Goal: Task Accomplishment & Management: Manage account settings

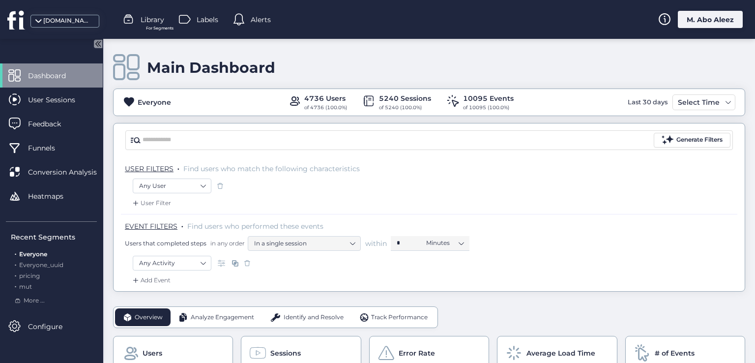
click at [154, 22] on span "Library" at bounding box center [153, 19] width 24 height 11
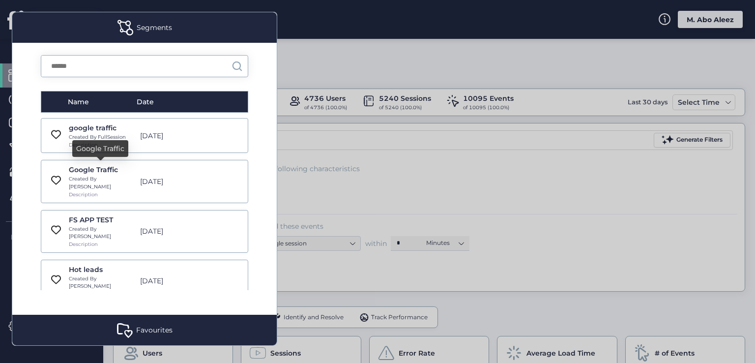
click at [143, 148] on div "google traffic Created By FullSession Description Jan 7, 2022" at bounding box center [145, 135] width 208 height 35
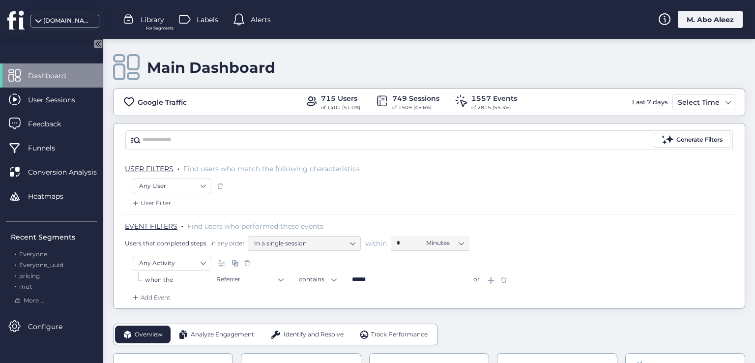
click at [163, 23] on span "Library" at bounding box center [153, 19] width 24 height 11
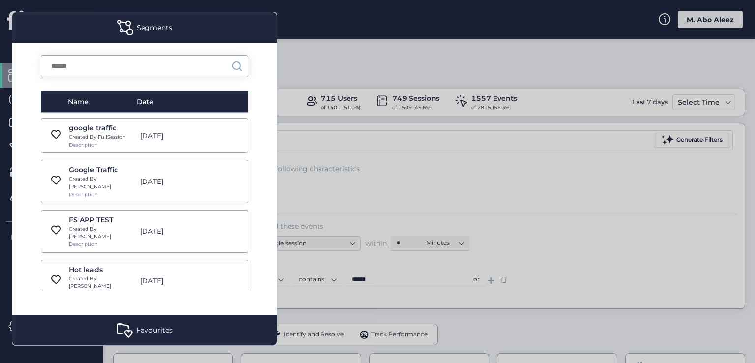
scroll to position [6929, 0]
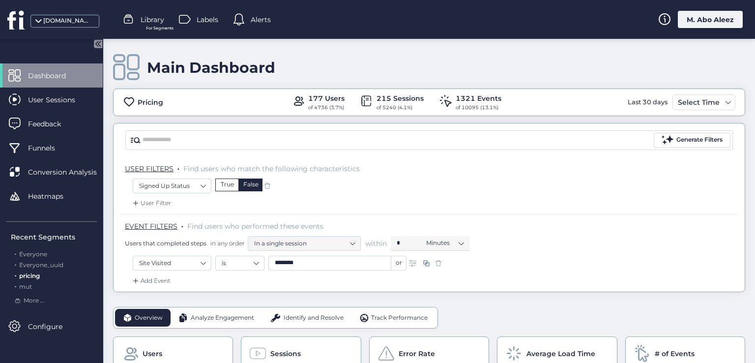
click at [205, 24] on span "Labels" at bounding box center [208, 19] width 22 height 11
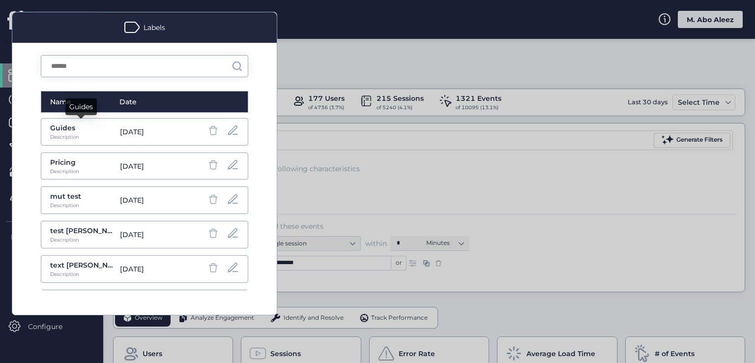
click at [68, 130] on div "Guides" at bounding box center [82, 127] width 65 height 11
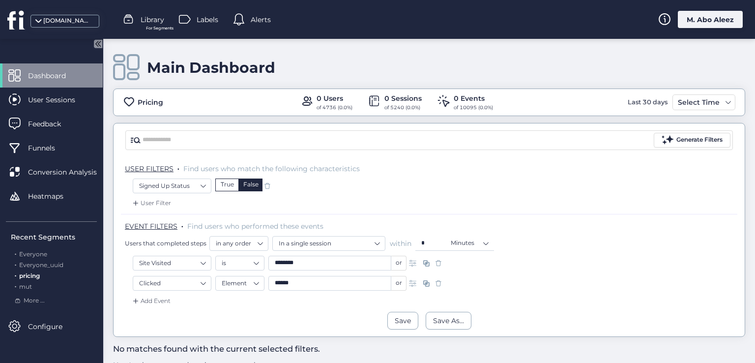
click at [190, 16] on span at bounding box center [185, 20] width 12 height 12
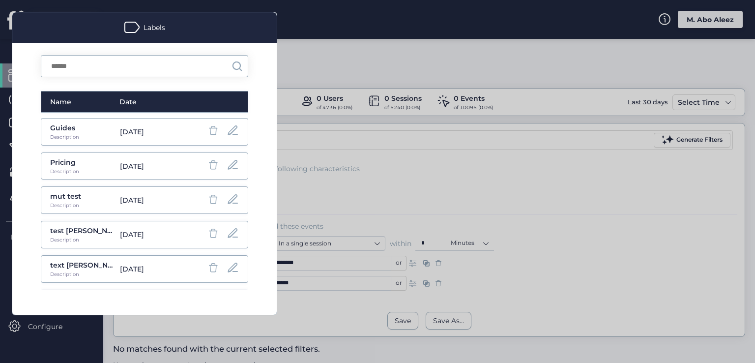
click at [155, 208] on div "mut test Description Sep 30, 2025" at bounding box center [145, 200] width 208 height 28
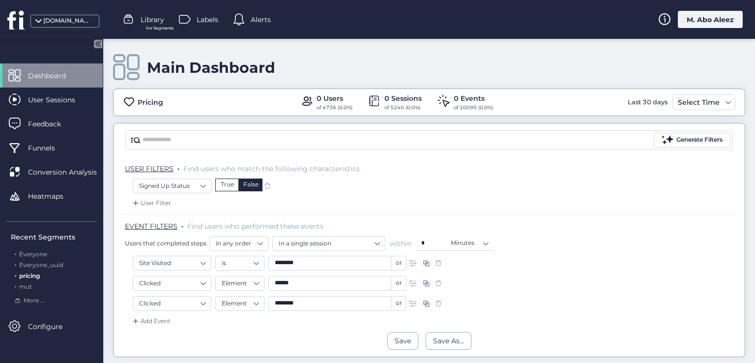
click at [244, 17] on span at bounding box center [239, 20] width 12 height 12
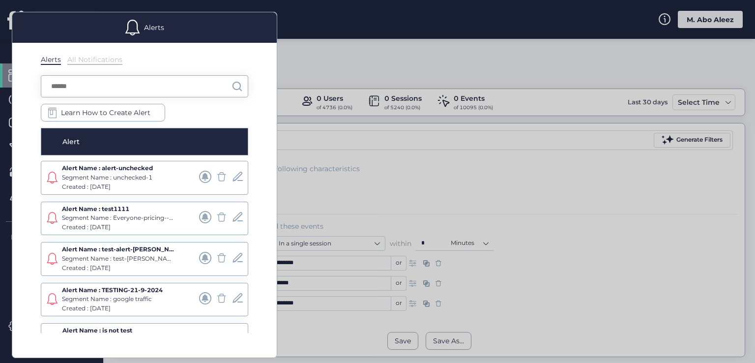
click at [244, 17] on div "Alerts" at bounding box center [144, 27] width 265 height 30
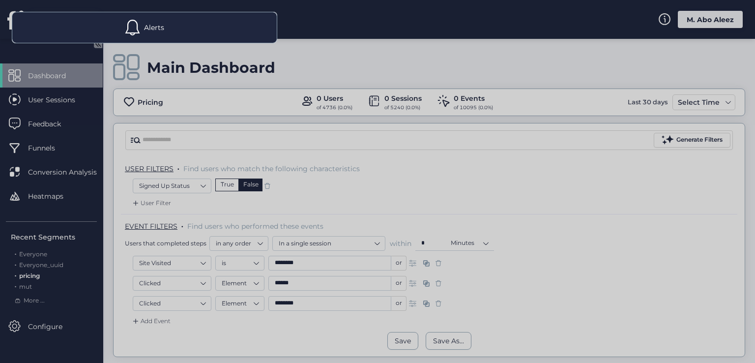
click at [299, 59] on div at bounding box center [377, 181] width 755 height 363
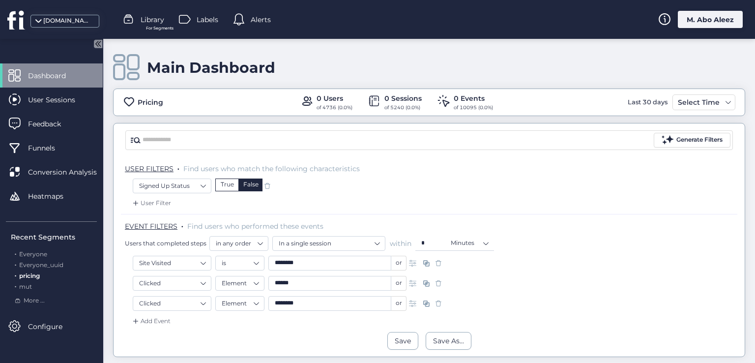
click at [442, 302] on span at bounding box center [439, 304] width 10 height 10
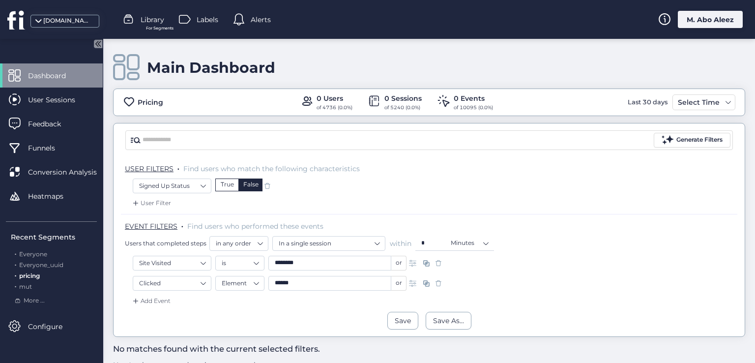
click at [441, 285] on span at bounding box center [439, 283] width 10 height 10
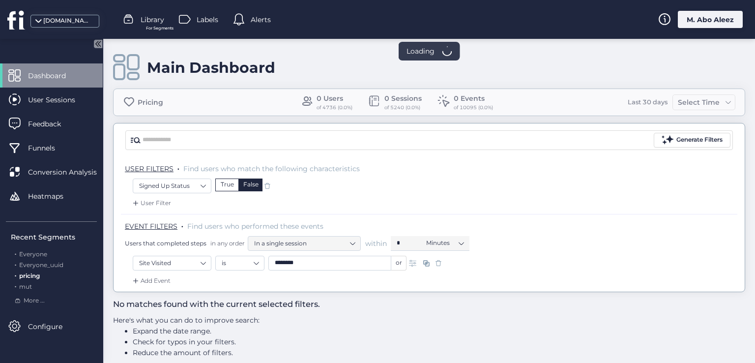
click at [439, 266] on span at bounding box center [439, 263] width 10 height 10
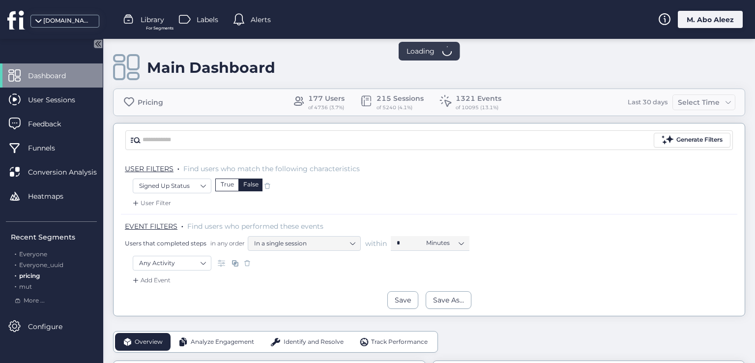
click at [267, 187] on span at bounding box center [268, 186] width 10 height 10
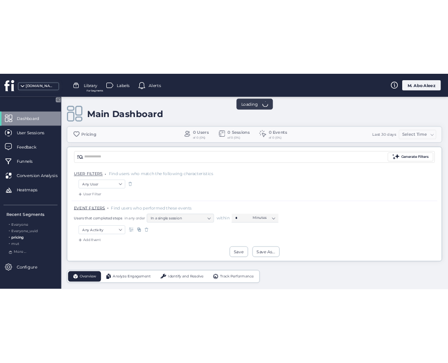
scroll to position [50, 0]
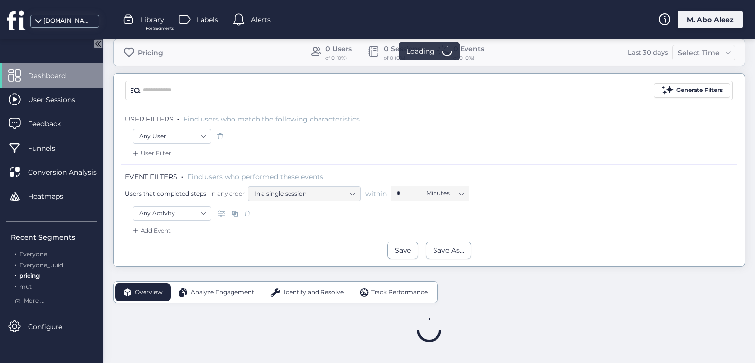
click at [704, 26] on div "M. Abo Aleez" at bounding box center [710, 19] width 65 height 17
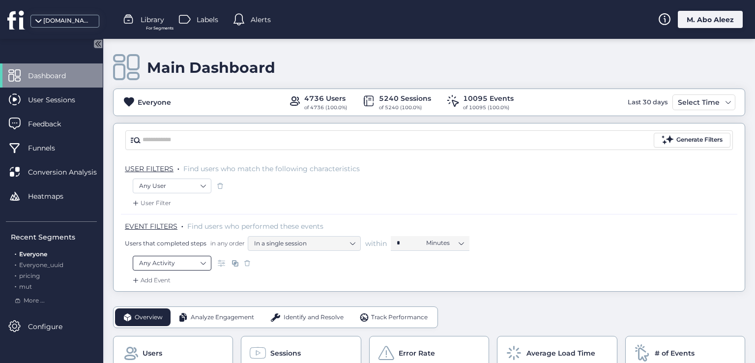
click at [187, 261] on nz-select-item "Any Activity" at bounding box center [172, 263] width 66 height 15
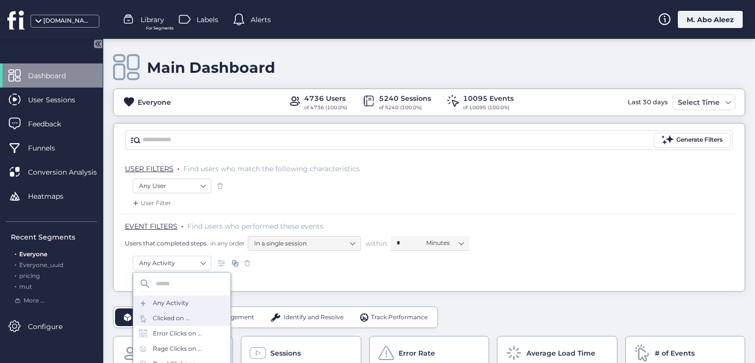
click at [174, 318] on div "Clicked on ..." at bounding box center [171, 318] width 37 height 9
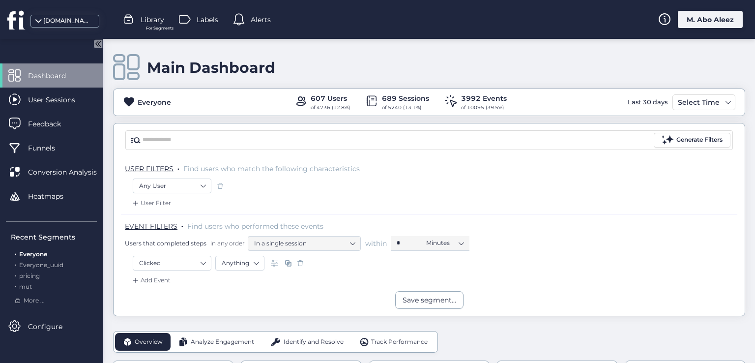
click at [161, 282] on div "Add Event" at bounding box center [151, 280] width 40 height 10
click at [177, 344] on div "Error Clicks on ..." at bounding box center [175, 348] width 49 height 9
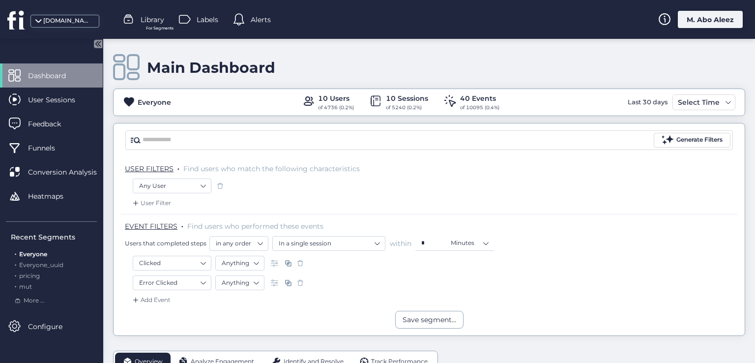
click at [301, 284] on span at bounding box center [301, 283] width 10 height 10
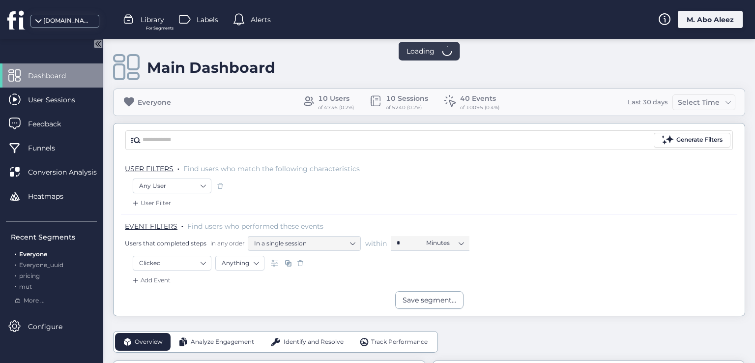
click at [296, 259] on span at bounding box center [301, 263] width 10 height 10
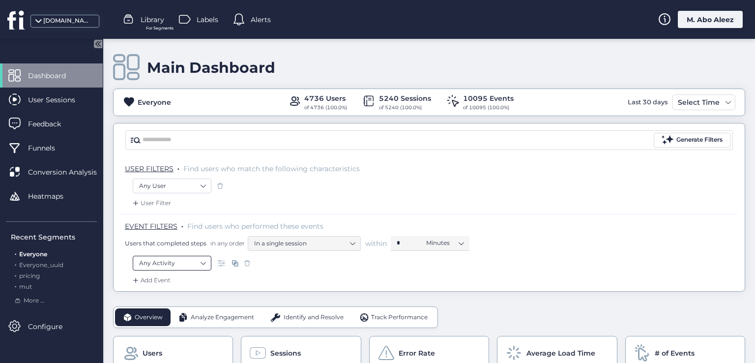
click at [193, 266] on nz-select-item "Any Activity" at bounding box center [172, 263] width 66 height 15
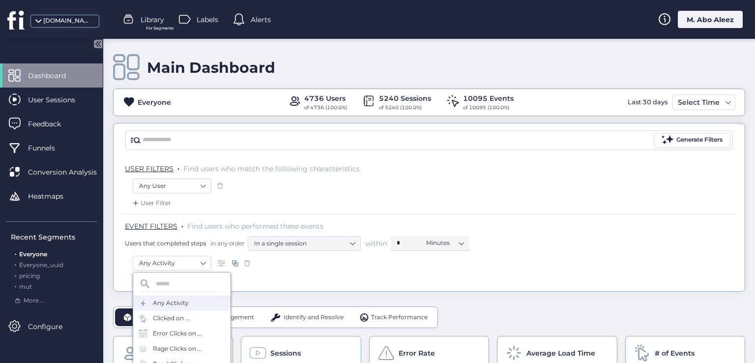
click at [187, 307] on div "Any Activity" at bounding box center [181, 303] width 97 height 15
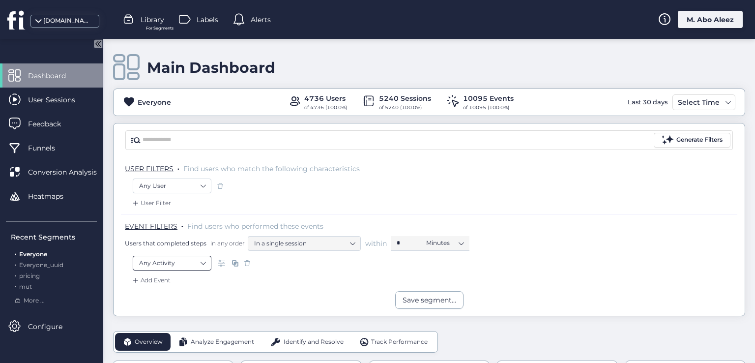
click at [206, 260] on nz-select-top-control "Any Activity" at bounding box center [172, 263] width 79 height 15
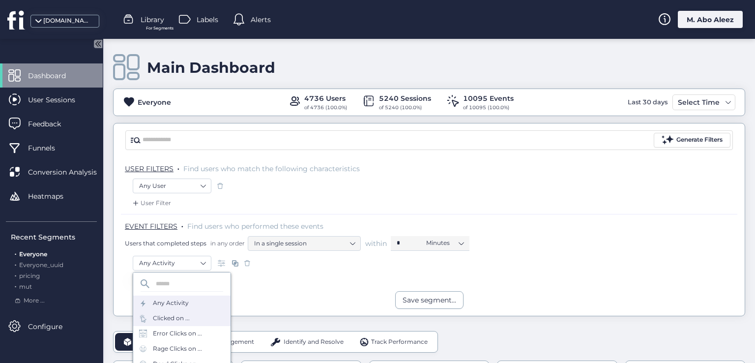
click at [193, 318] on div "Clicked on ..." at bounding box center [181, 318] width 97 height 15
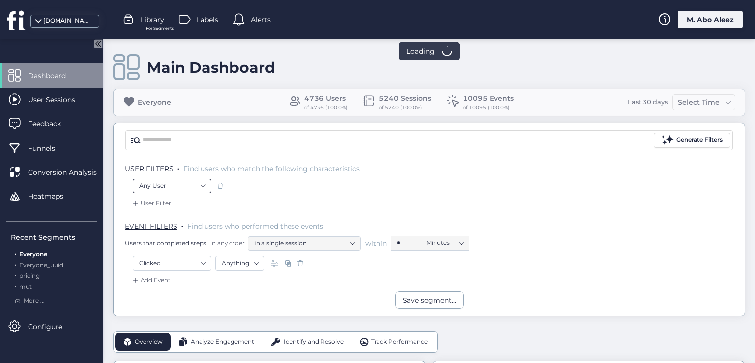
click at [186, 181] on nz-select-item "Any User" at bounding box center [172, 186] width 66 height 15
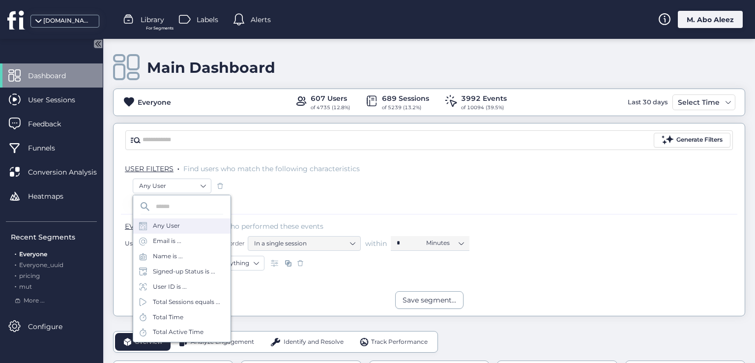
click at [186, 310] on div "Total Time" at bounding box center [181, 317] width 97 height 15
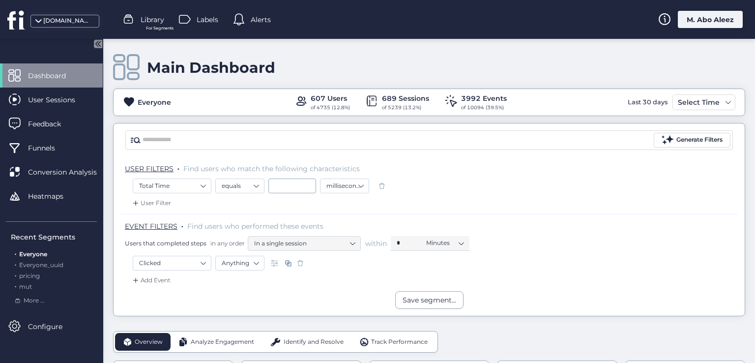
scroll to position [49, 0]
click at [258, 261] on nz-select-item "Anything" at bounding box center [240, 263] width 36 height 15
click at [234, 292] on div "Selector" at bounding box center [240, 292] width 36 height 7
click at [338, 256] on input "text" at bounding box center [383, 263] width 123 height 15
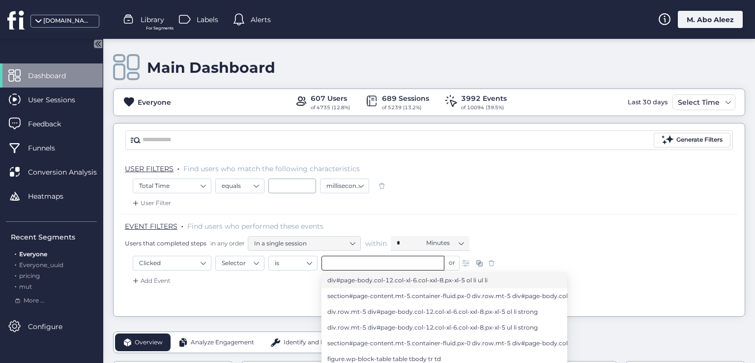
click at [337, 286] on li "div#page-body.col-12.col-xl-6.col-xxl-8.px-xl-5 ol li ul li" at bounding box center [445, 280] width 246 height 16
type input "**********"
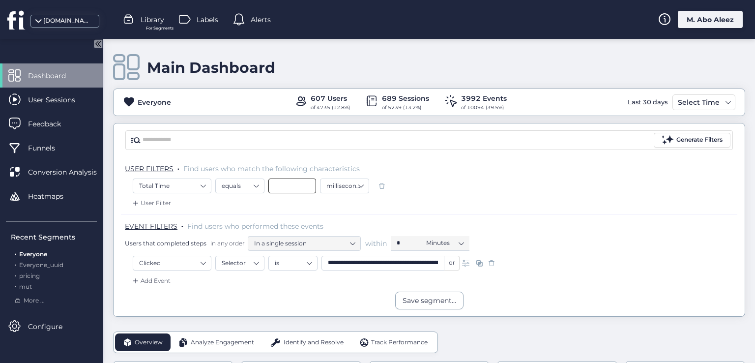
click at [303, 186] on input at bounding box center [293, 186] width 48 height 15
type input "*"
click at [159, 276] on div "Add Event" at bounding box center [151, 281] width 40 height 10
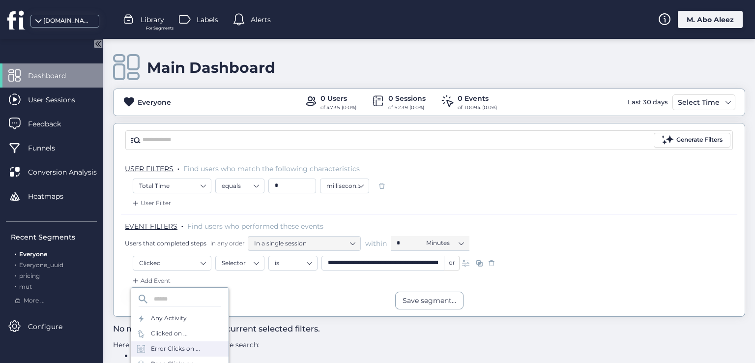
click at [167, 345] on div "Error Clicks on ..." at bounding box center [175, 348] width 49 height 9
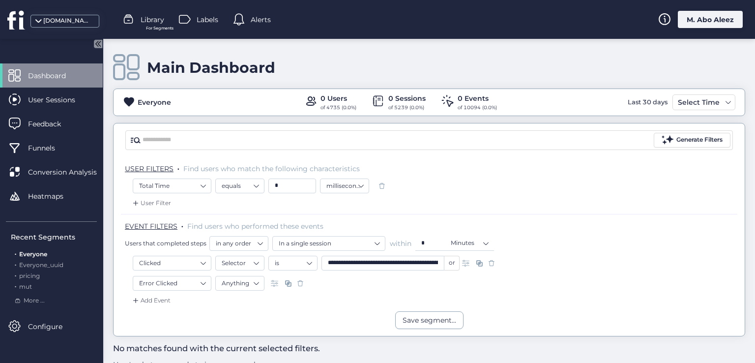
scroll to position [55, 0]
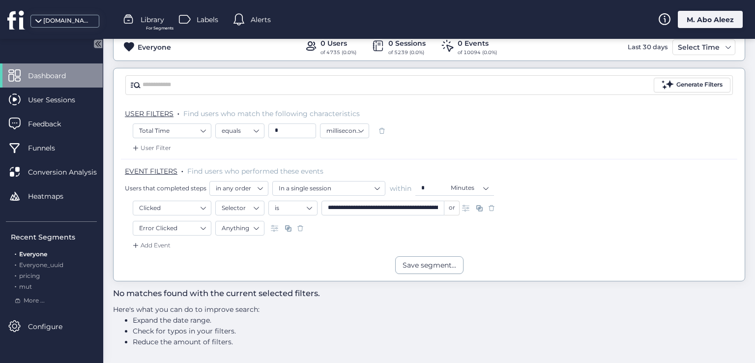
click at [380, 130] on span at bounding box center [382, 131] width 10 height 10
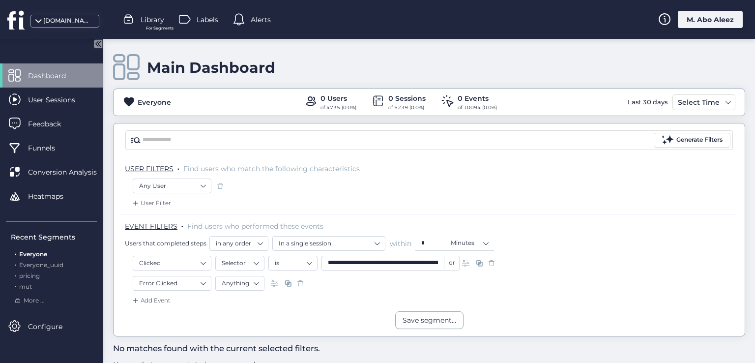
click at [497, 265] on div at bounding box center [479, 263] width 39 height 15
click at [493, 263] on span at bounding box center [492, 263] width 10 height 10
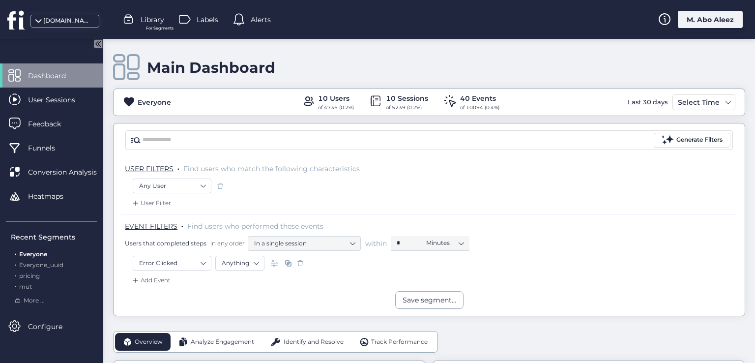
click at [298, 264] on span at bounding box center [301, 263] width 10 height 10
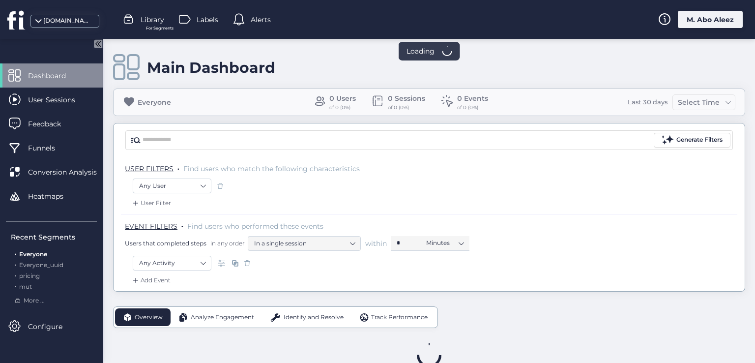
scroll to position [26, 0]
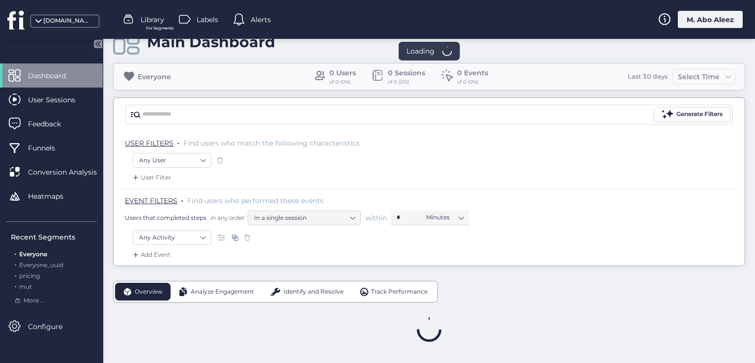
click at [704, 19] on div "M. Abo Aleez" at bounding box center [710, 19] width 65 height 17
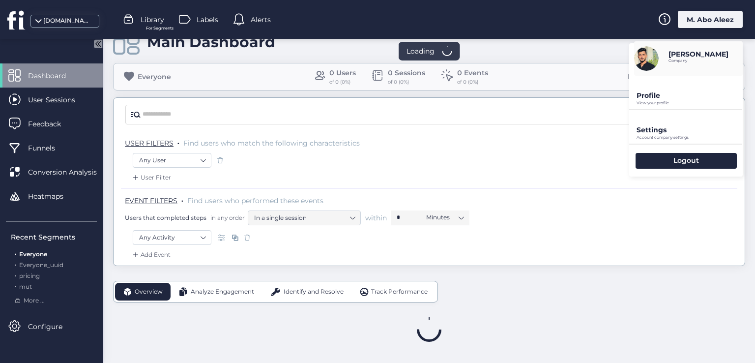
click at [682, 154] on div "Logout" at bounding box center [686, 161] width 101 height 16
